Goal: Find specific page/section: Find specific page/section

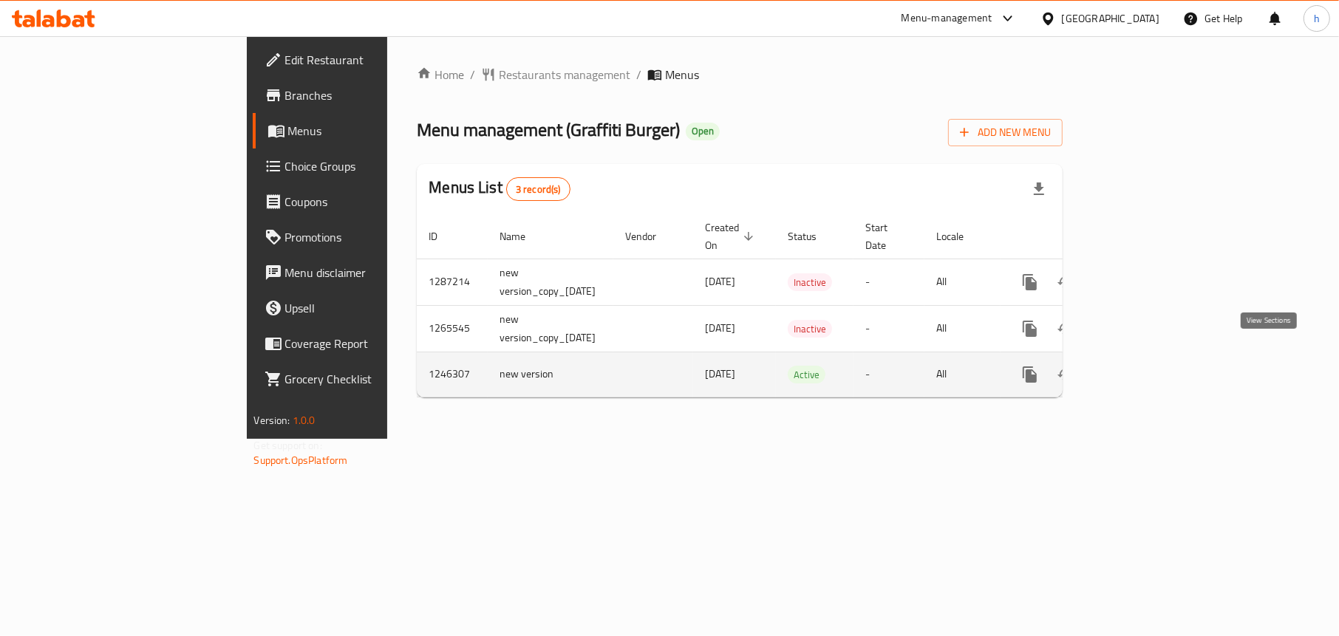
click at [1143, 368] on icon "enhanced table" at bounding box center [1135, 374] width 13 height 13
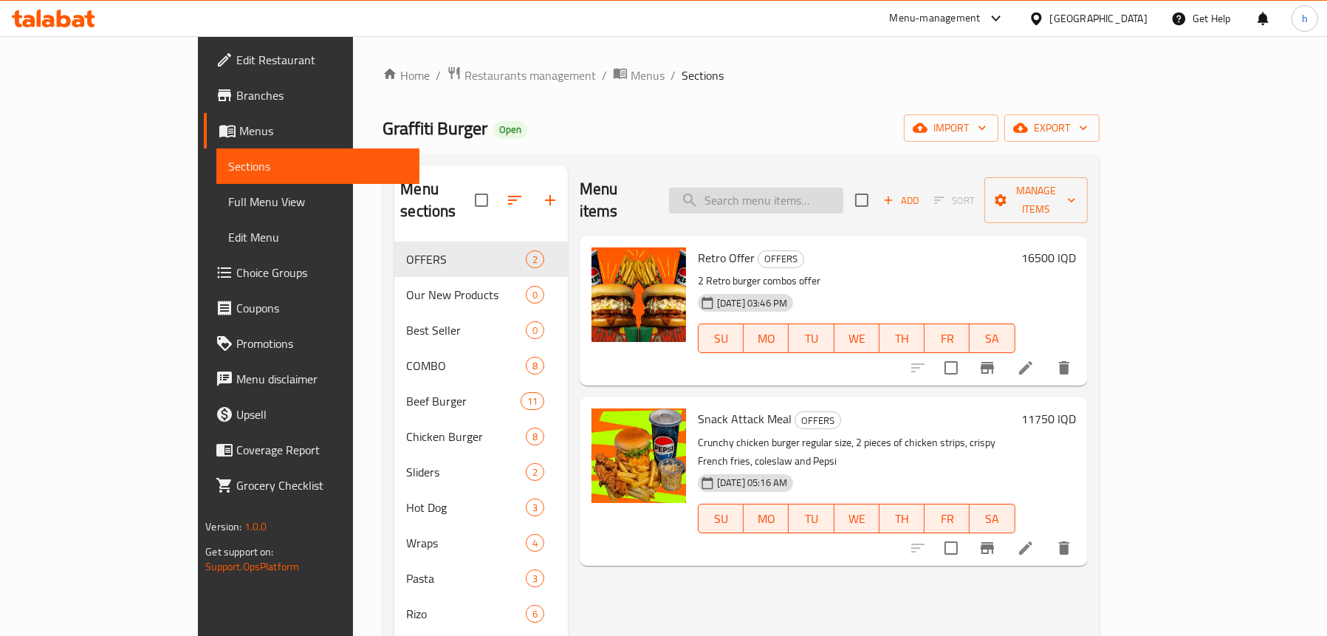
click at [803, 191] on input "search" at bounding box center [756, 201] width 174 height 26
paste input "Steak Wrap"
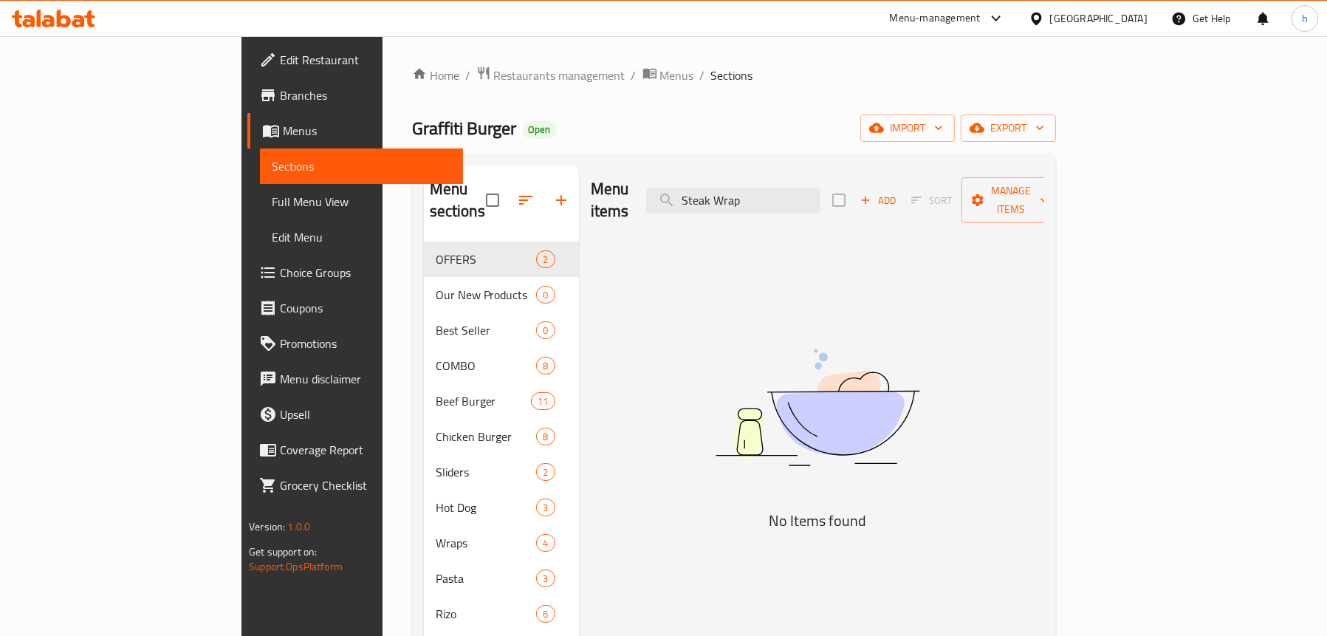
type input "Steak Wrap"
click at [272, 199] on span "Full Menu View" at bounding box center [362, 202] width 180 height 18
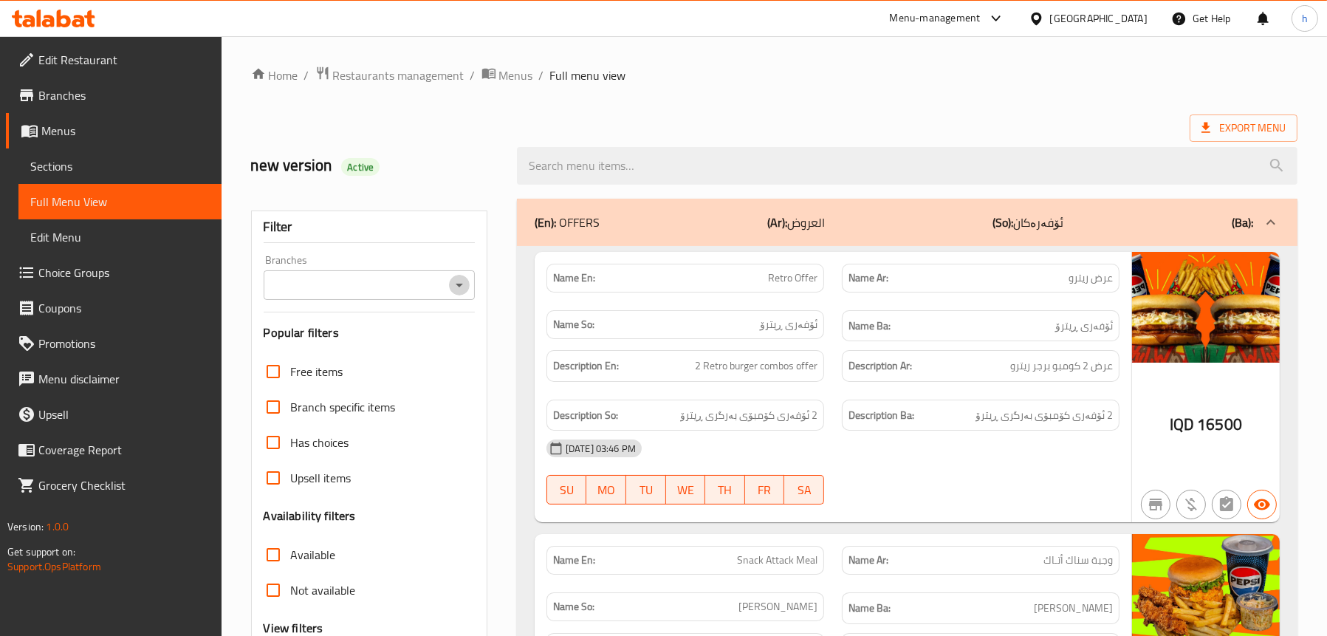
click at [458, 284] on icon "Open" at bounding box center [459, 286] width 7 height 4
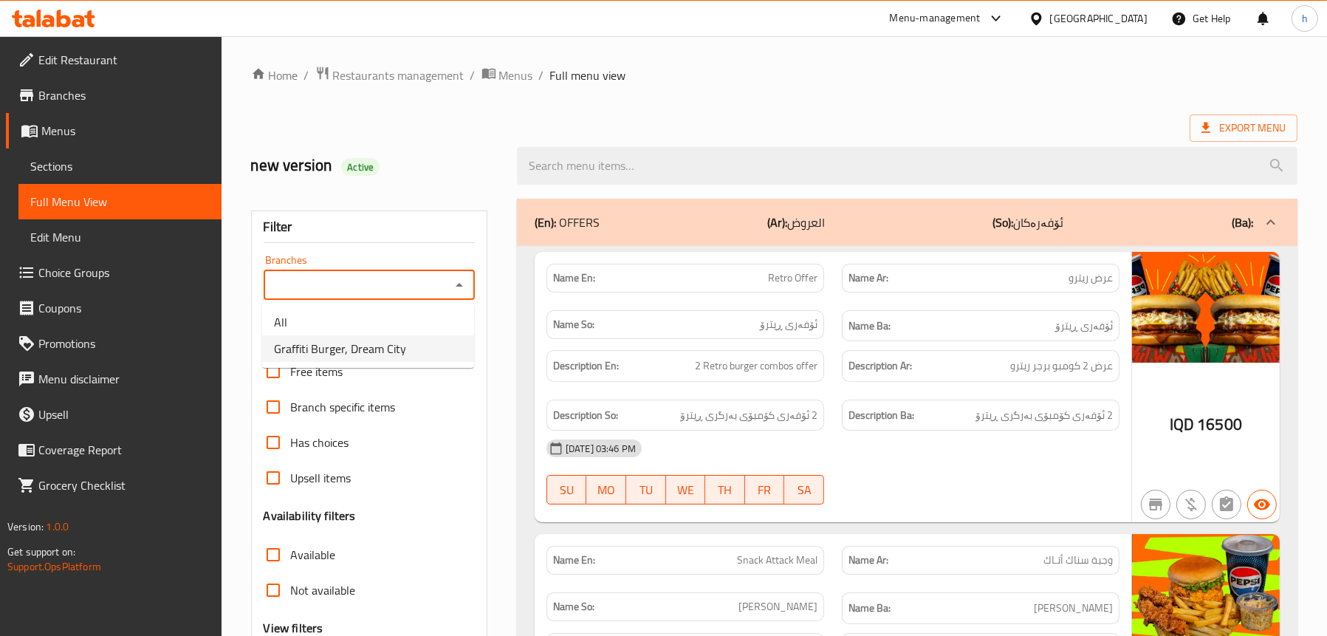
click at [383, 347] on span "Graffiti Burger, Dream City" at bounding box center [340, 349] width 132 height 18
type input "Graffiti Burger, Dream City"
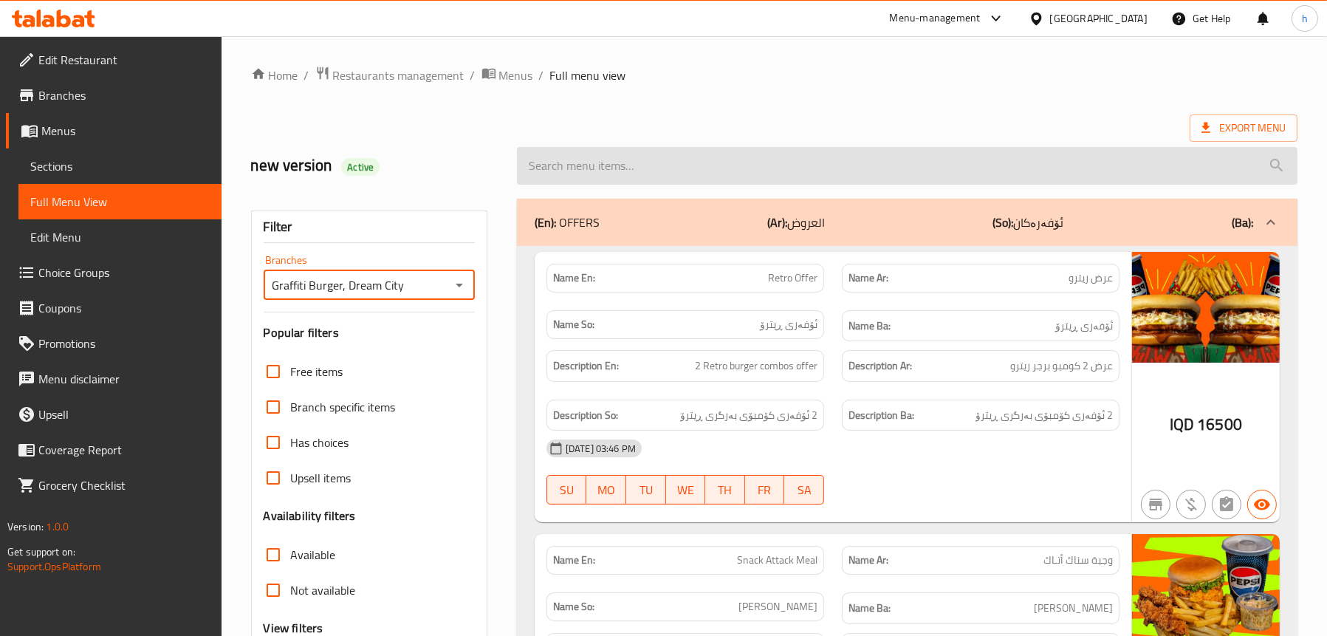
click at [673, 163] on input "search" at bounding box center [907, 166] width 781 height 38
paste input "Steak Wrap"
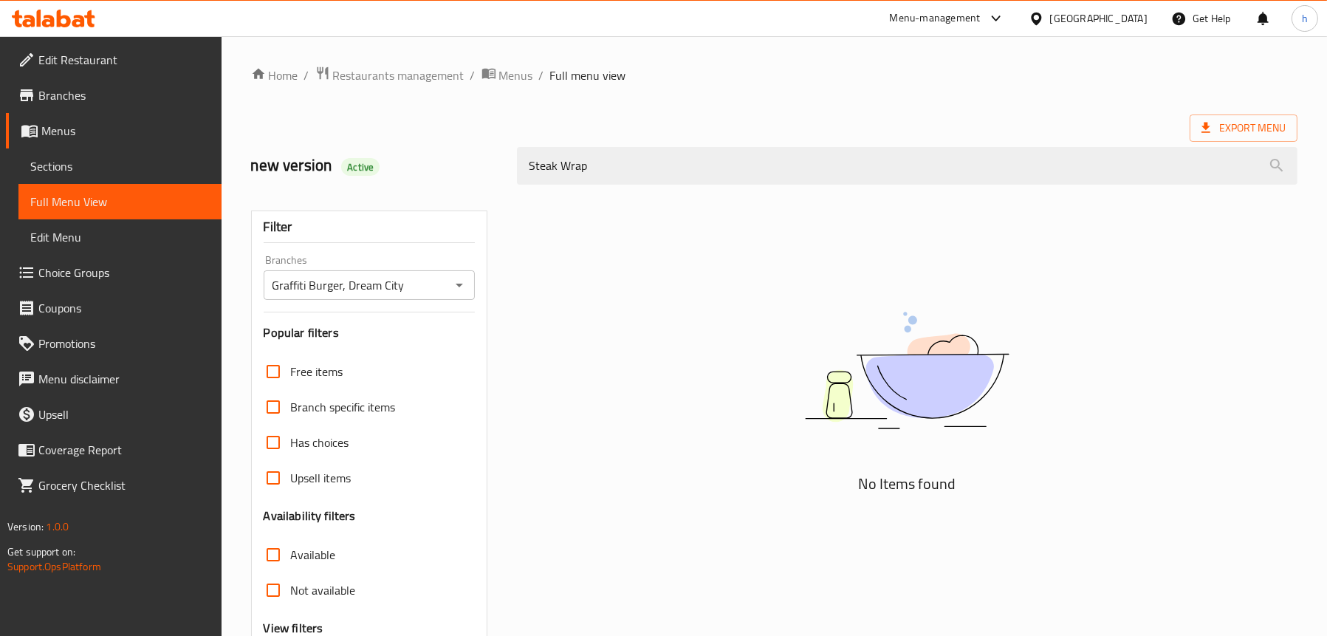
type input "Steak Wrap"
